Goal: Obtain resource: Download file/media

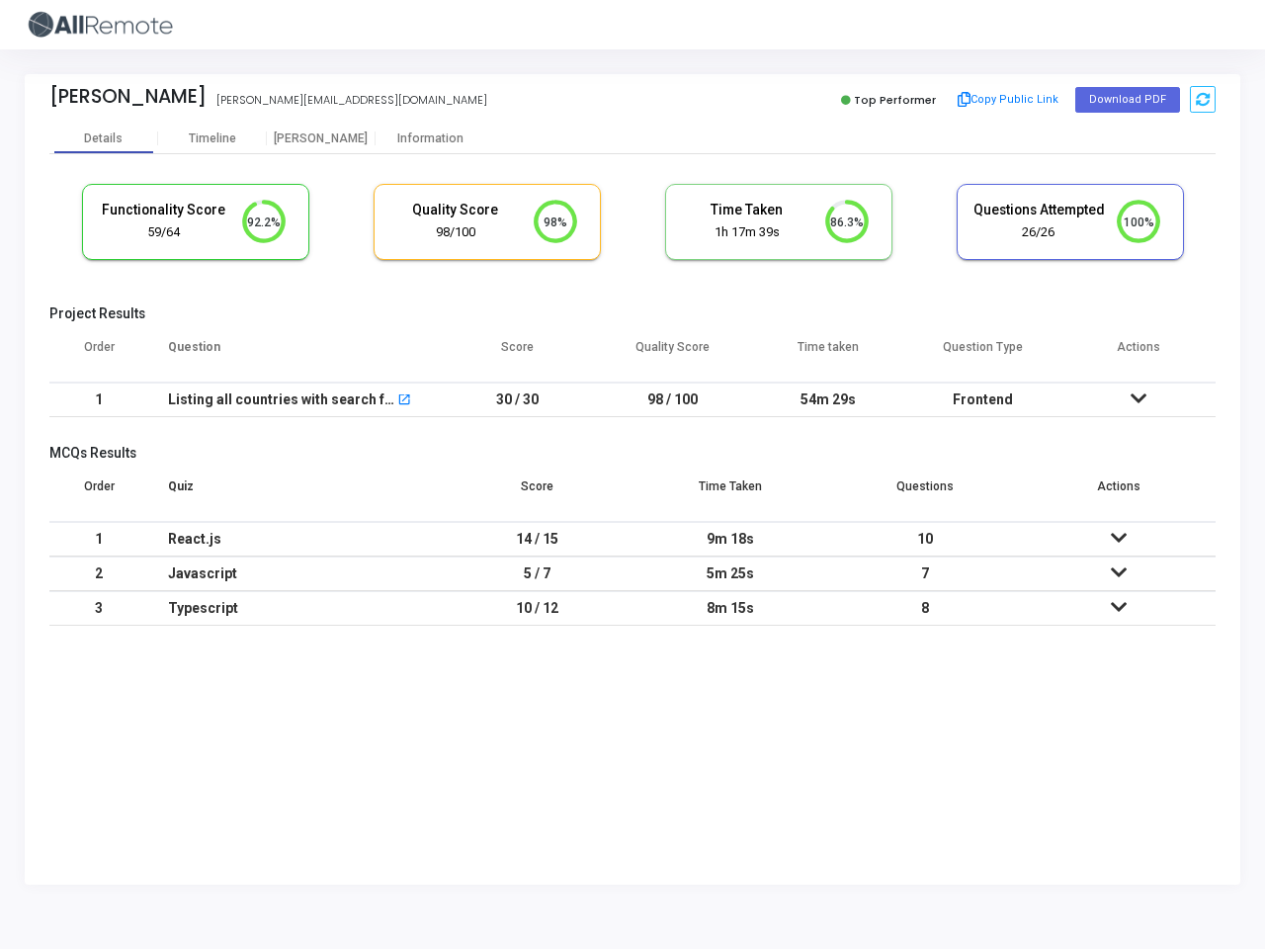
scroll to position [42, 50]
click at [1006, 100] on button "Copy Public Link" at bounding box center [1009, 100] width 114 height 30
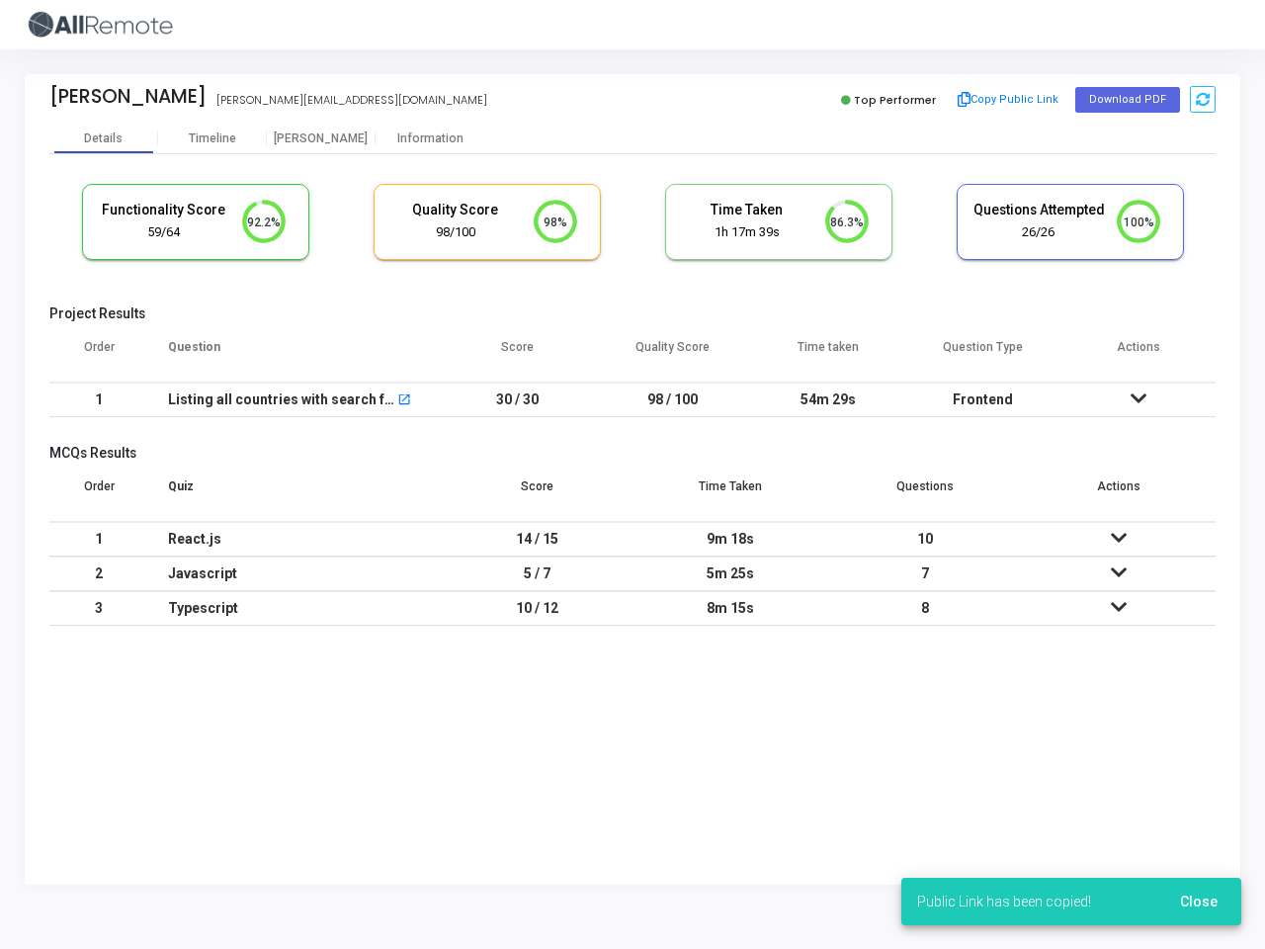
click at [1127, 100] on button "Download PDF" at bounding box center [1127, 100] width 105 height 26
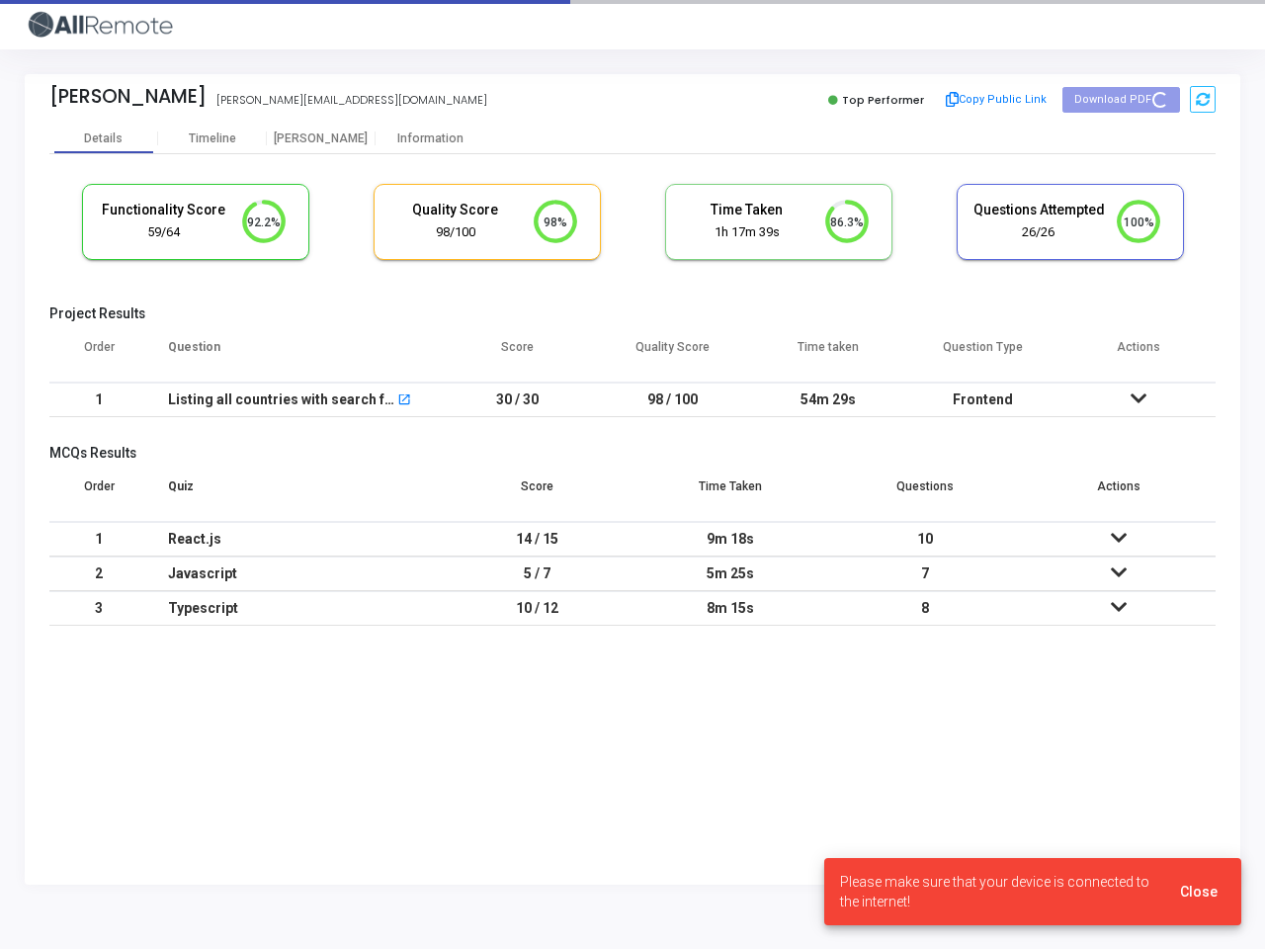
click at [1202, 99] on icon at bounding box center [1203, 100] width 14 height 14
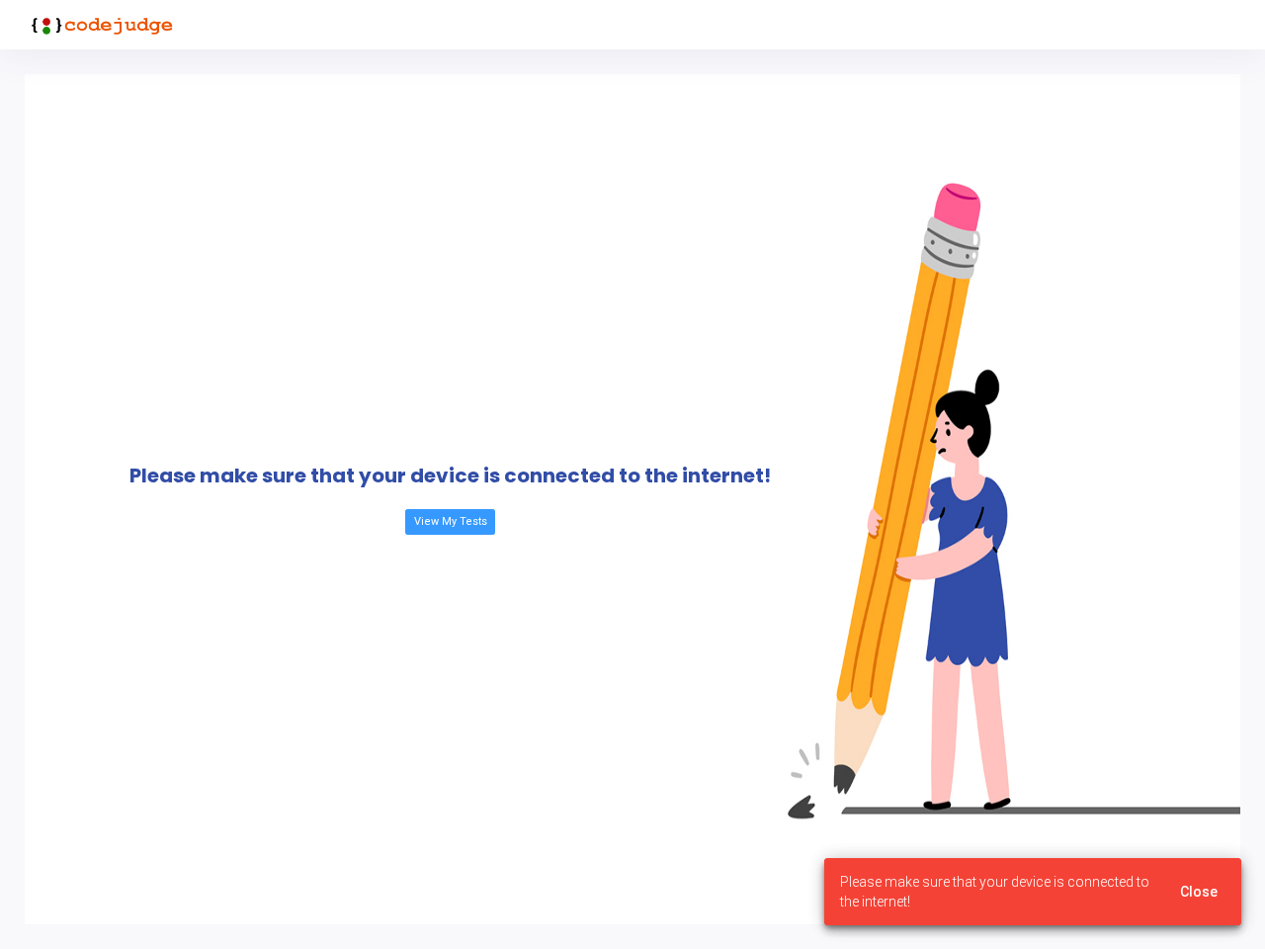
click at [104, 138] on div "Please make sure that your device is connected to the internet! View My Tests" at bounding box center [450, 499] width 851 height 850
click at [212, 138] on div "Please make sure that your device is connected to the internet! View My Tests" at bounding box center [450, 499] width 851 height 850
click at [321, 138] on div "Please make sure that your device is connected to the internet! View My Tests" at bounding box center [450, 499] width 851 height 850
click at [430, 138] on div "Please make sure that your device is connected to the internet! View My Tests" at bounding box center [450, 499] width 851 height 850
click at [264, 222] on div "Please make sure that your device is connected to the internet! View My Tests" at bounding box center [450, 499] width 851 height 850
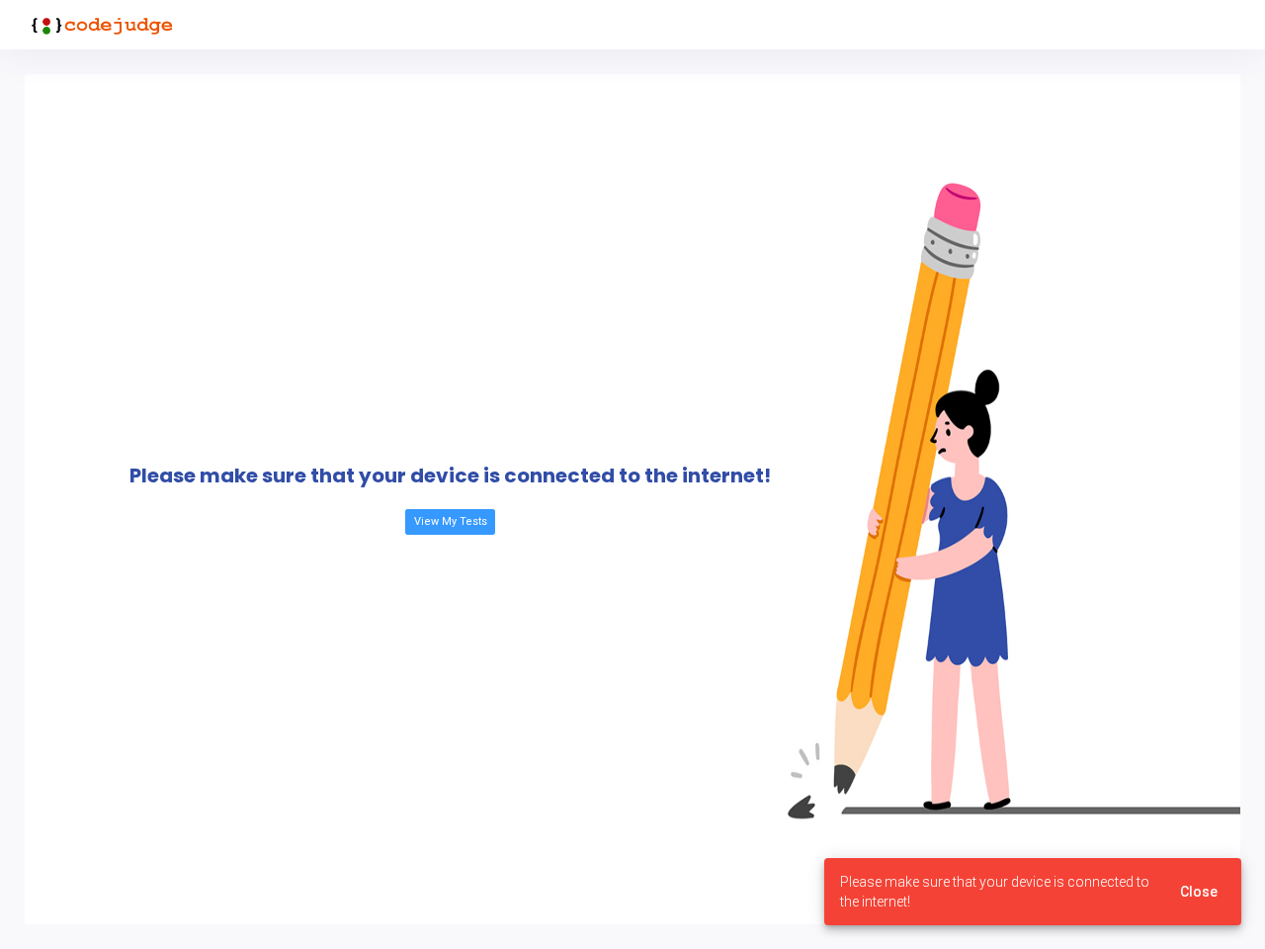
click at [264, 222] on div "Please make sure that your device is connected to the internet! View My Tests" at bounding box center [450, 499] width 851 height 850
click at [555, 222] on div "Please make sure that your device is connected to the internet! View My Tests" at bounding box center [450, 499] width 851 height 850
